Goal: Task Accomplishment & Management: Manage account settings

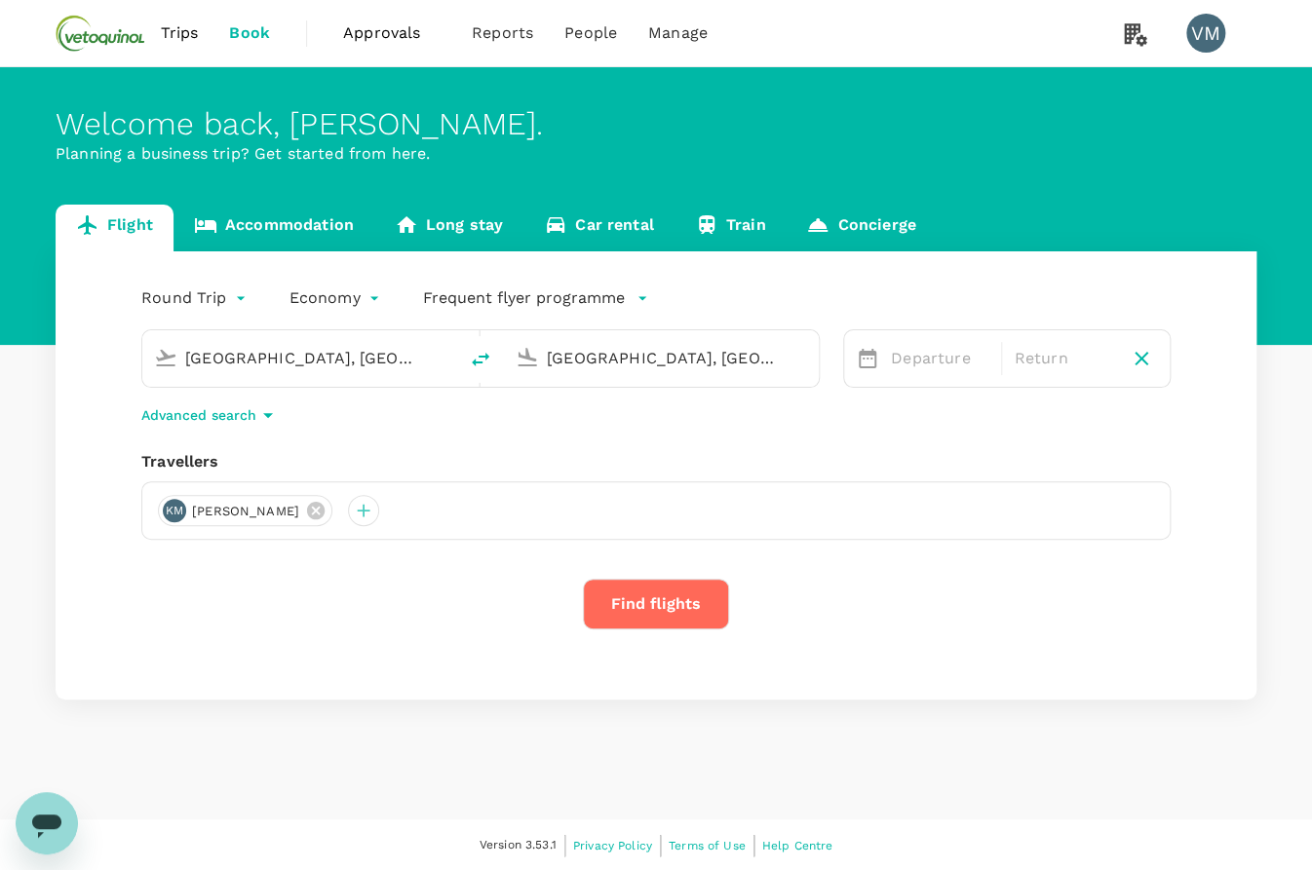
type input "[GEOGRAPHIC_DATA], [GEOGRAPHIC_DATA] (any)"
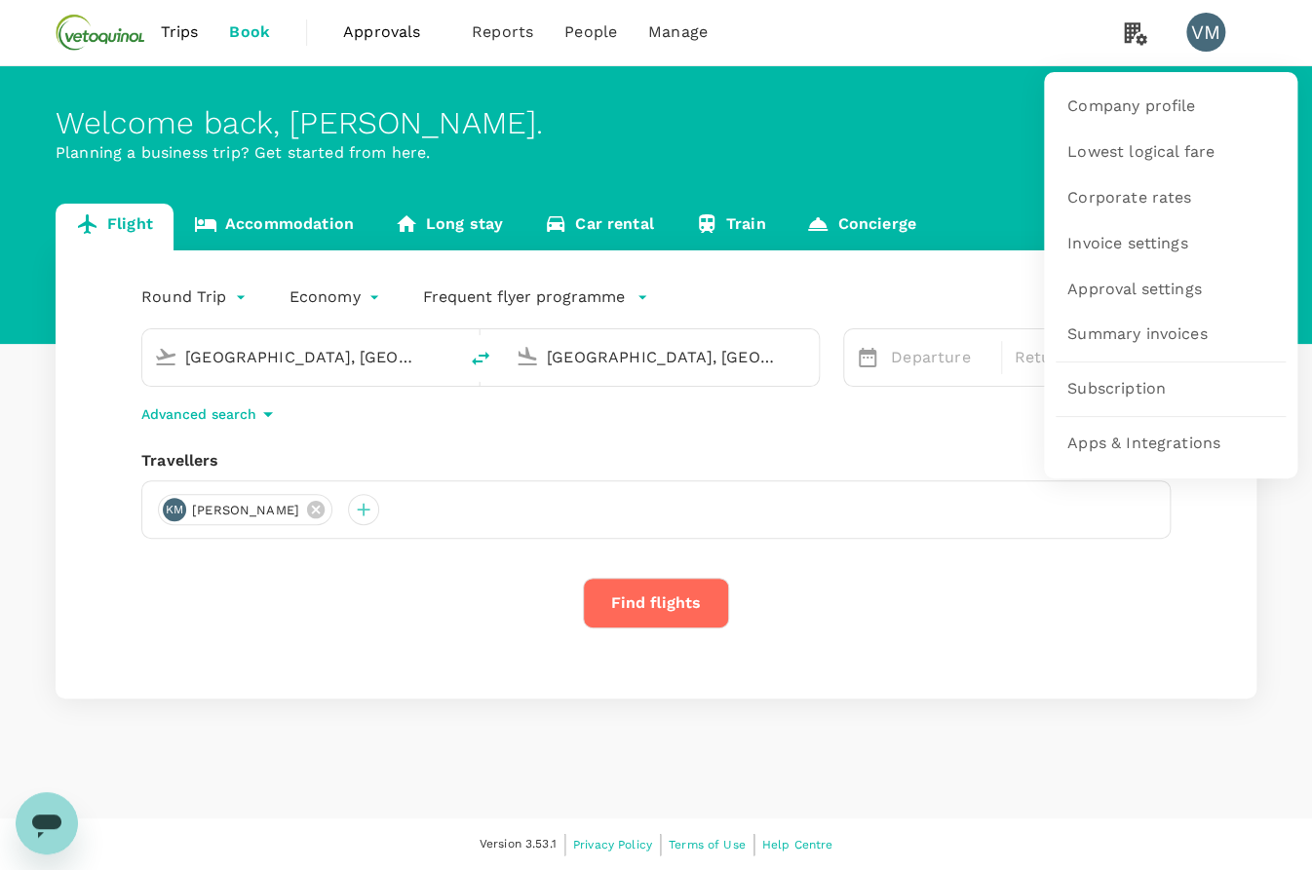
click at [1125, 29] on icon at bounding box center [1135, 33] width 22 height 22
click at [1108, 395] on span "Subscription" at bounding box center [1116, 389] width 98 height 22
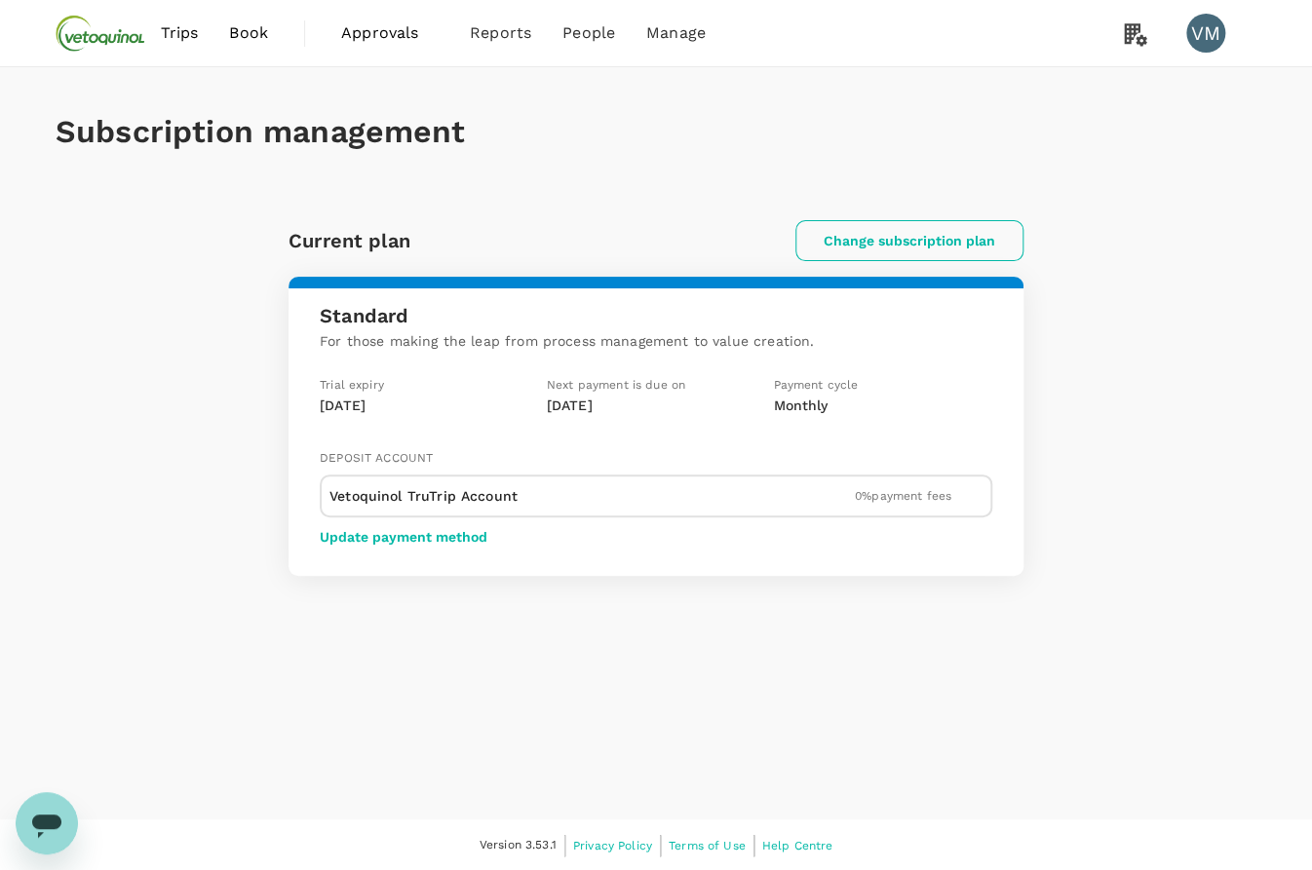
click at [926, 240] on button "Change subscription plan" at bounding box center [909, 240] width 228 height 41
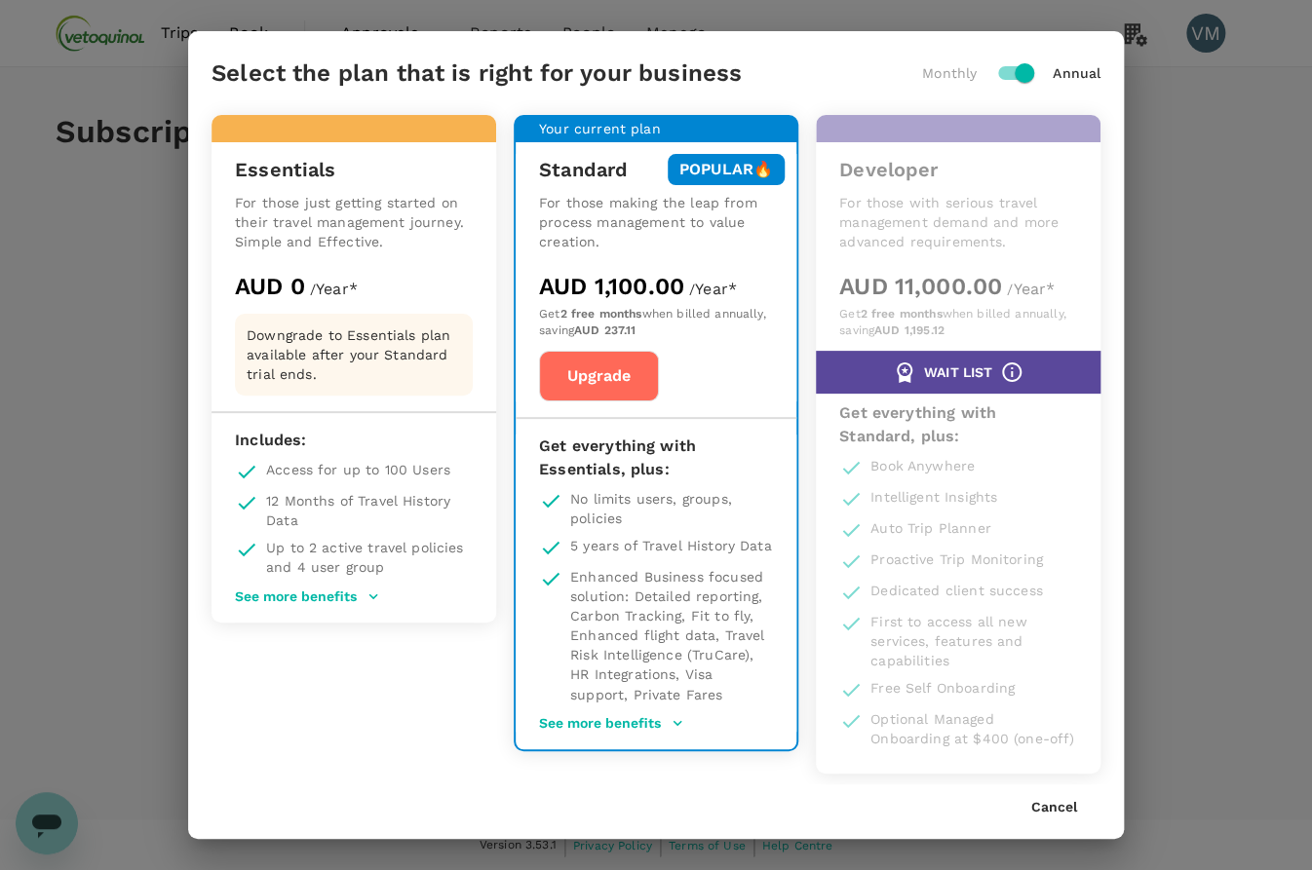
click at [345, 212] on p "For those just getting started on their travel management journey. Simple and E…" at bounding box center [354, 222] width 238 height 58
click at [365, 155] on div "Essentials" at bounding box center [354, 169] width 238 height 31
click at [1041, 805] on button "Cancel" at bounding box center [1054, 808] width 46 height 16
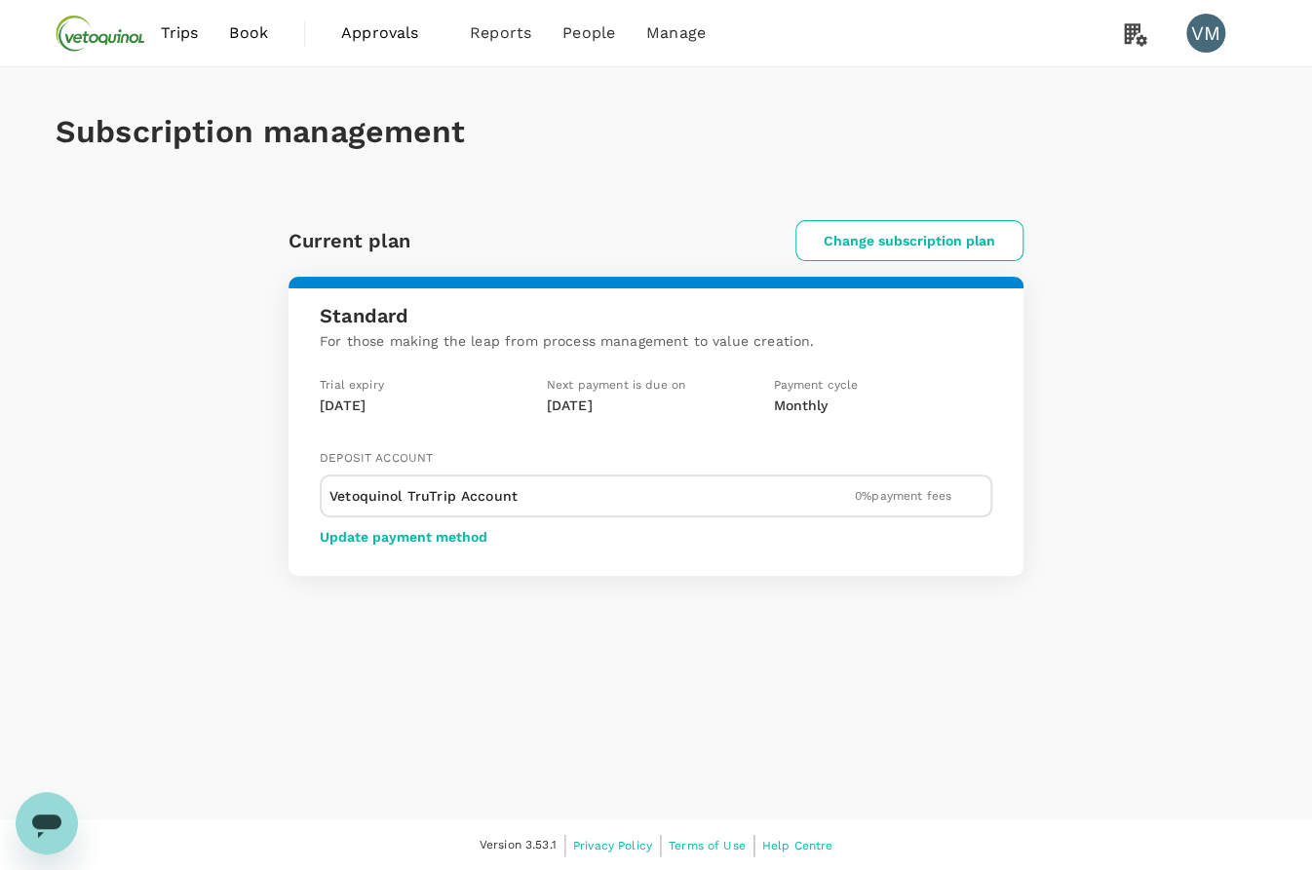
click at [388, 402] on p "[DATE]" at bounding box center [429, 405] width 219 height 19
